Goal: Information Seeking & Learning: Learn about a topic

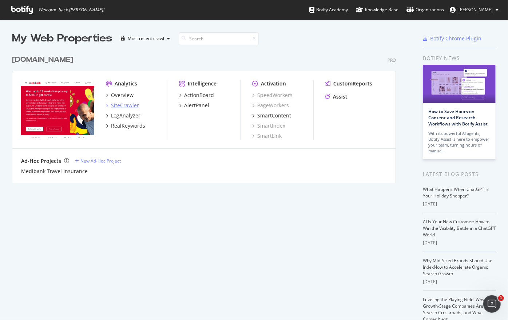
click at [134, 103] on div "SiteCrawler" at bounding box center [125, 105] width 28 height 7
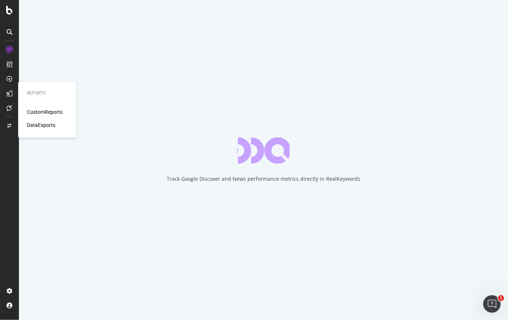
click at [55, 112] on div "CustomReports" at bounding box center [45, 112] width 36 height 7
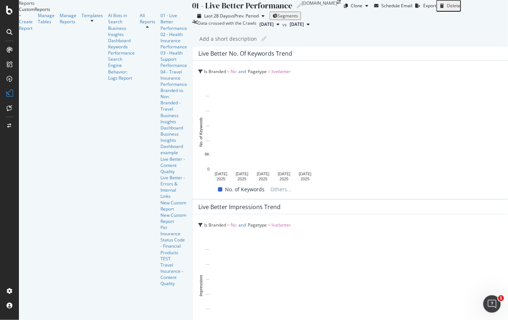
scroll to position [1527, 0]
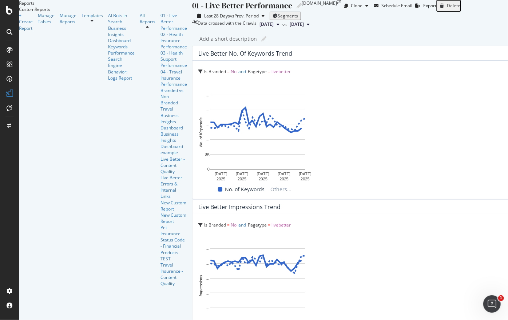
drag, startPoint x: 88, startPoint y: 118, endPoint x: 218, endPoint y: 290, distance: 215.8
click at [0, 0] on div "373x468 frames : 0 0 / 15 secs" at bounding box center [0, 0] width 0 height 0
click at [0, 0] on icon at bounding box center [0, 0] width 0 height 0
click at [0, 0] on div "373x468 frames : 0 0 / 15 secs" at bounding box center [0, 0] width 0 height 0
click at [0, 0] on img at bounding box center [0, 0] width 0 height 0
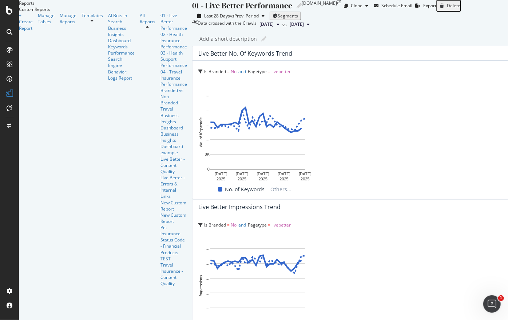
drag, startPoint x: 362, startPoint y: 120, endPoint x: 497, endPoint y: 220, distance: 168.8
click at [0, 0] on div "373x275 frames : 0 0 / 15 secs" at bounding box center [0, 0] width 0 height 0
click at [0, 0] on icon at bounding box center [0, 0] width 0 height 0
click at [0, 0] on img at bounding box center [0, 0] width 0 height 0
click at [161, 68] on div "03 - Health Support Performance" at bounding box center [174, 59] width 27 height 19
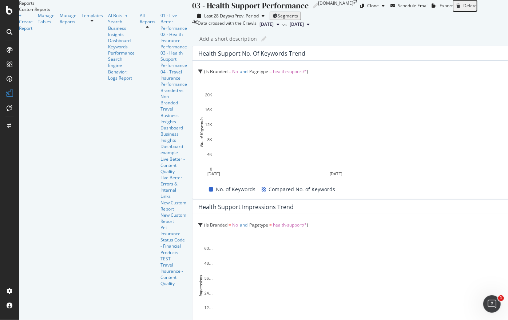
scroll to position [2375, 0]
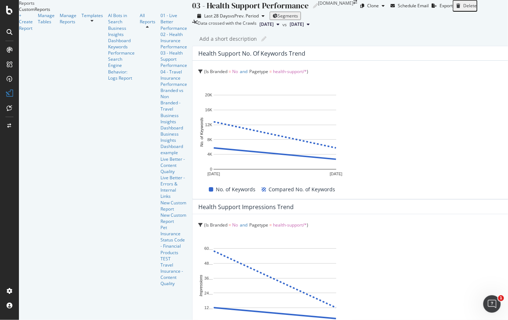
drag, startPoint x: 87, startPoint y: 119, endPoint x: 259, endPoint y: 226, distance: 202.5
click at [0, 0] on div "472x294 frames : 0 0 / 15 secs" at bounding box center [0, 0] width 0 height 0
click at [0, 0] on icon at bounding box center [0, 0] width 0 height 0
